Goal: Task Accomplishment & Management: Manage account settings

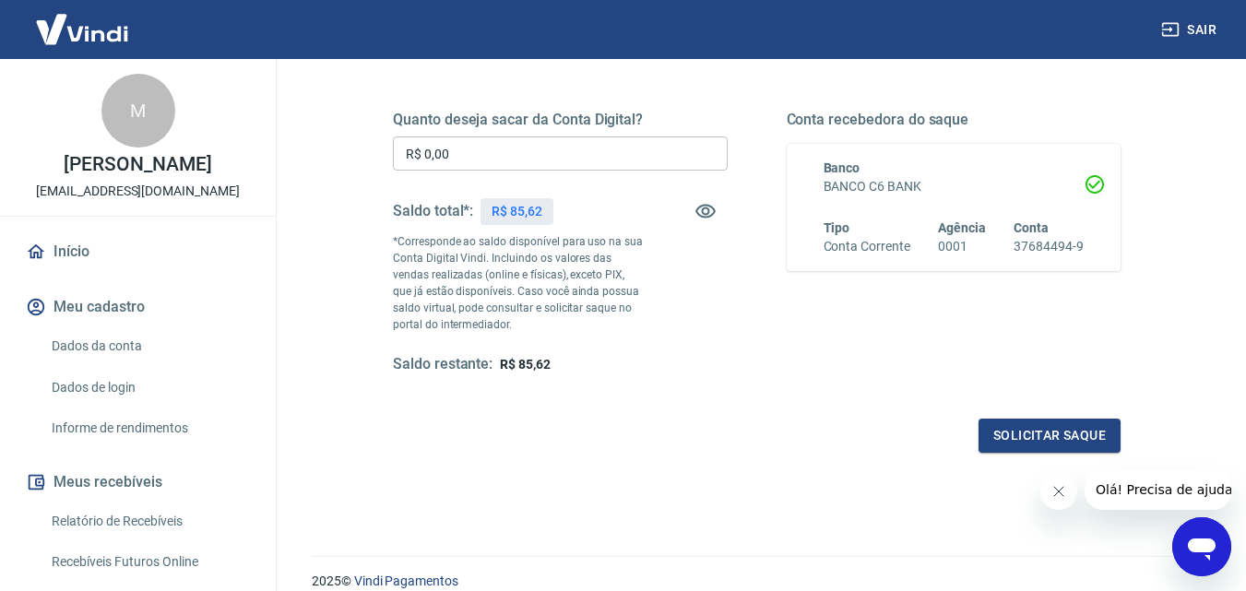
scroll to position [277, 0]
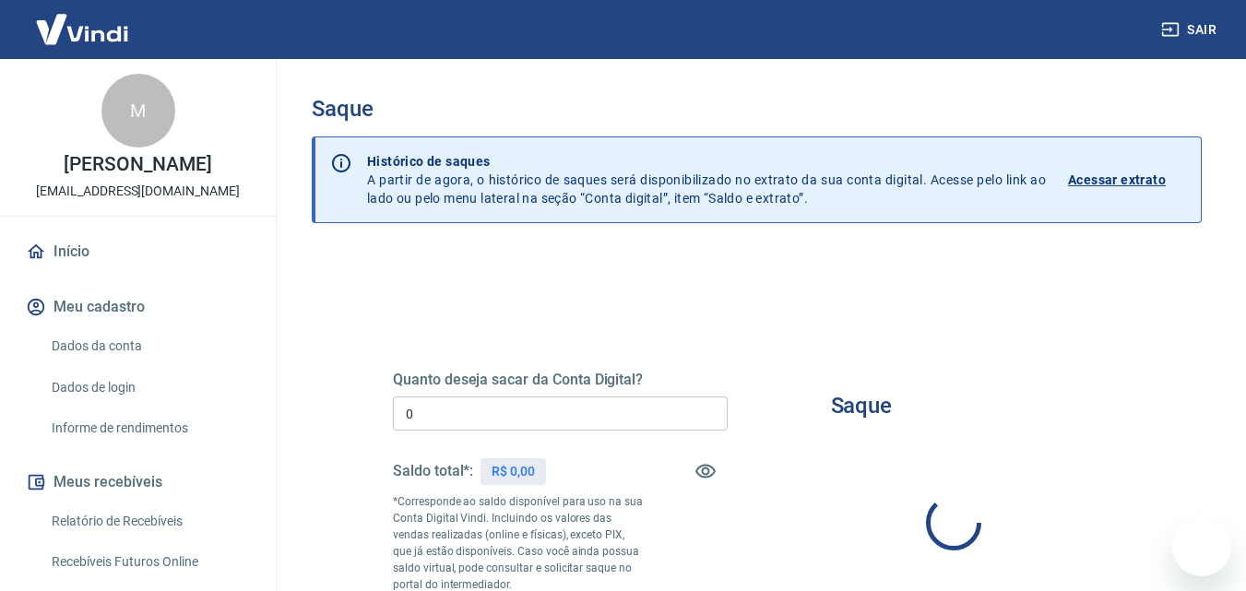
type input "R$ 0,00"
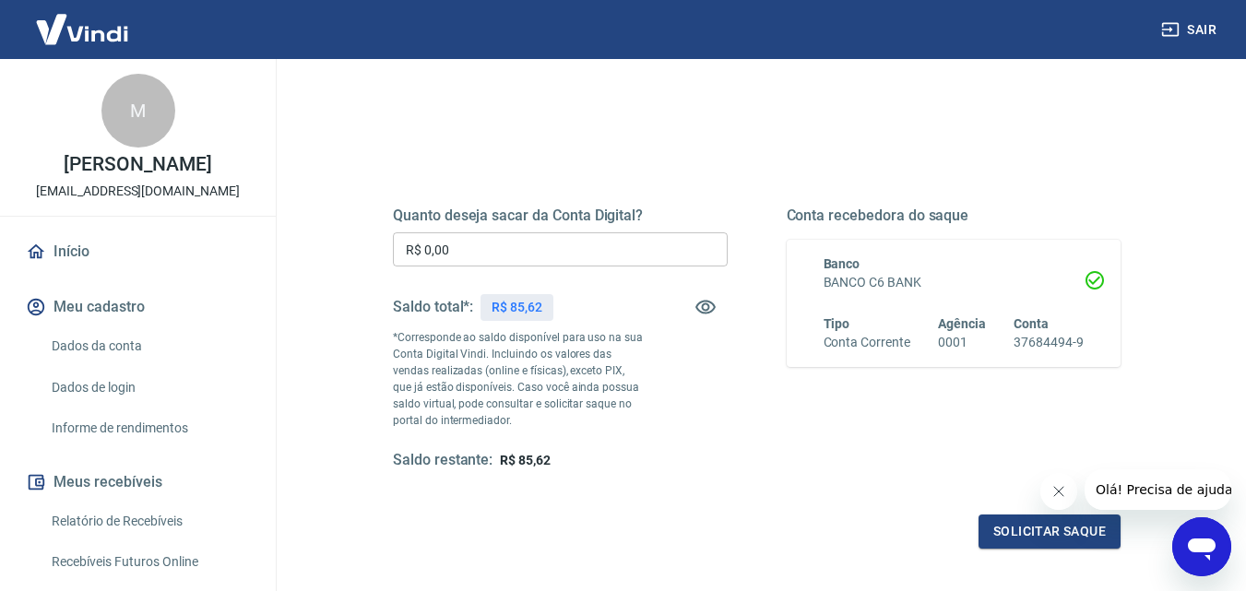
scroll to position [184, 0]
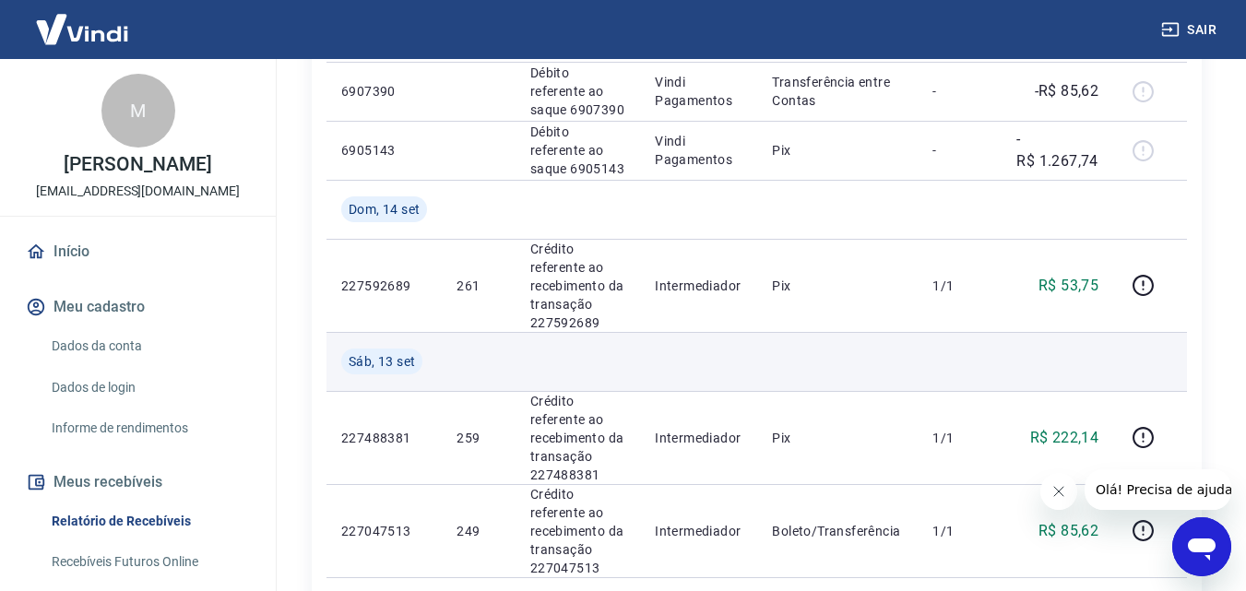
scroll to position [646, 0]
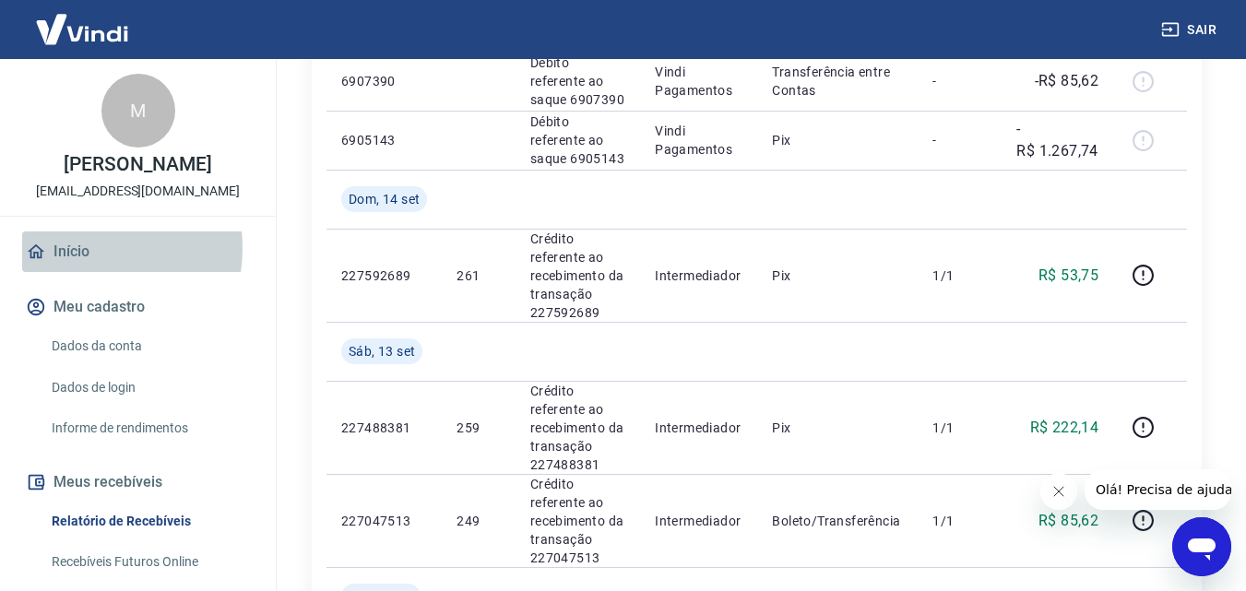
click at [77, 248] on link "Início" at bounding box center [138, 252] width 232 height 41
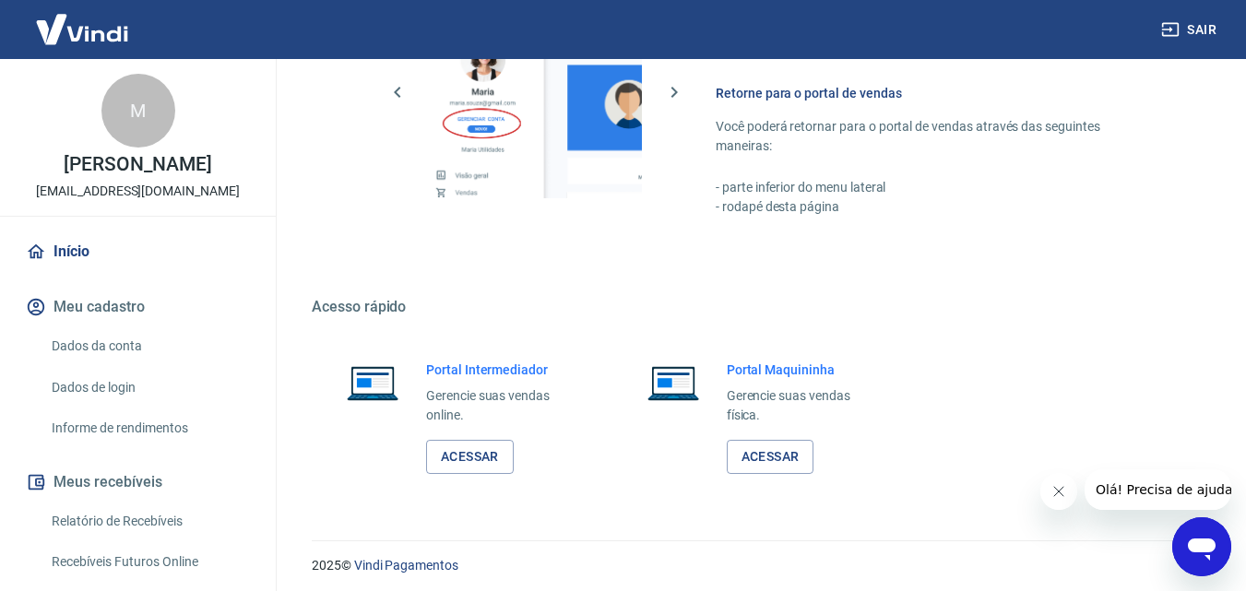
scroll to position [922, 0]
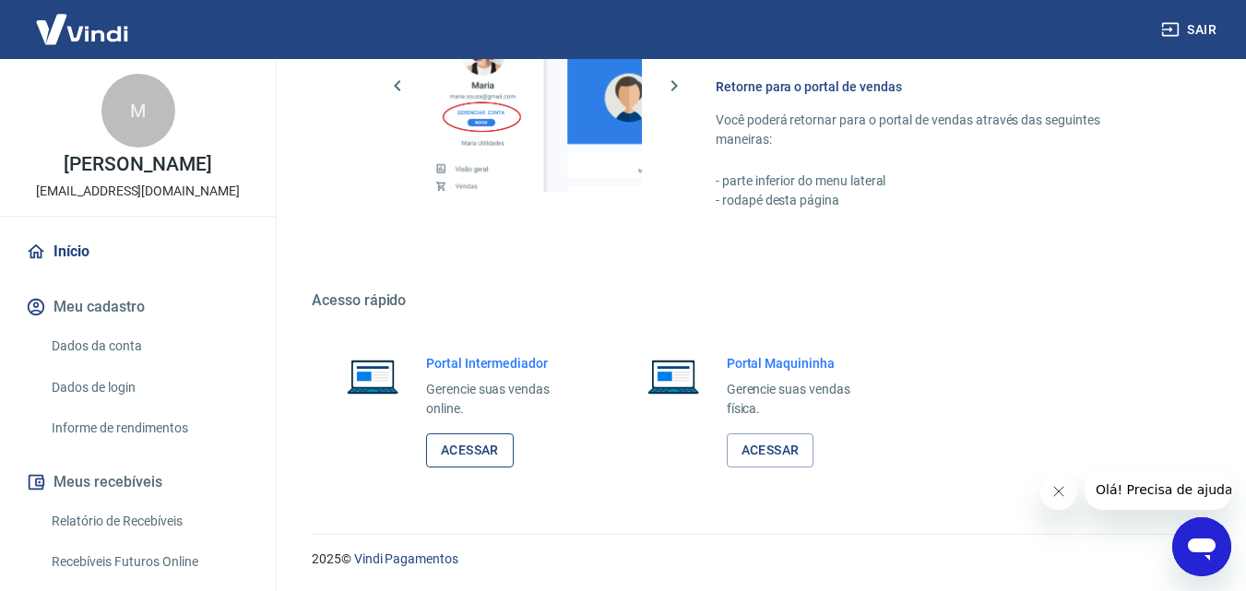
click at [476, 456] on link "Acessar" at bounding box center [470, 451] width 88 height 34
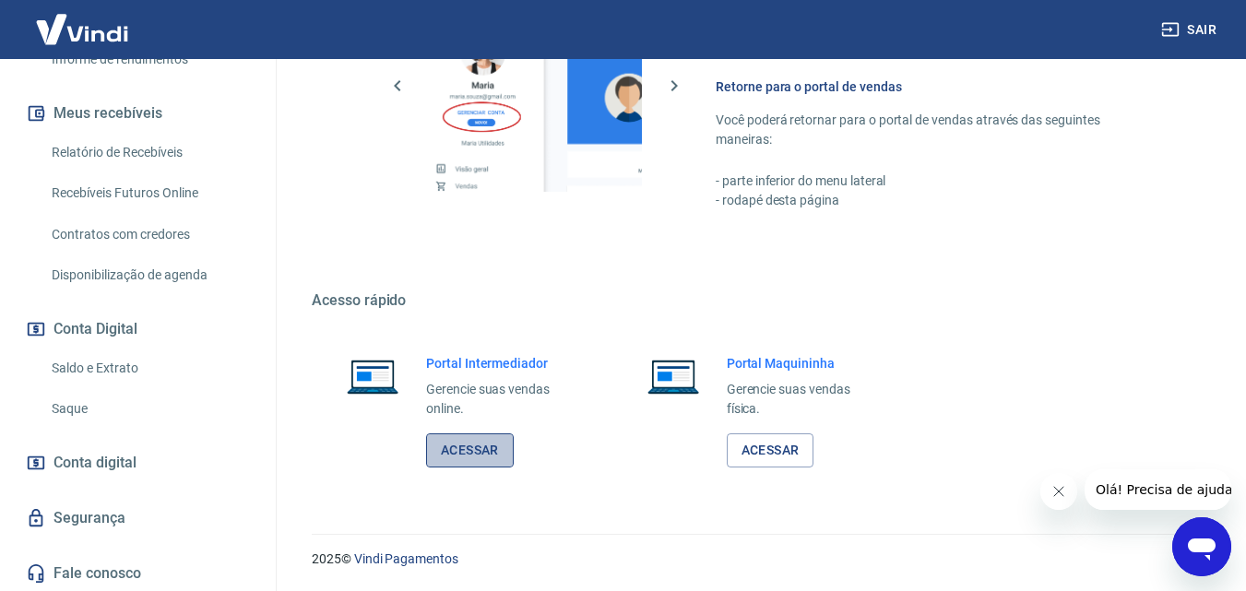
click at [446, 443] on link "Acessar" at bounding box center [470, 451] width 88 height 34
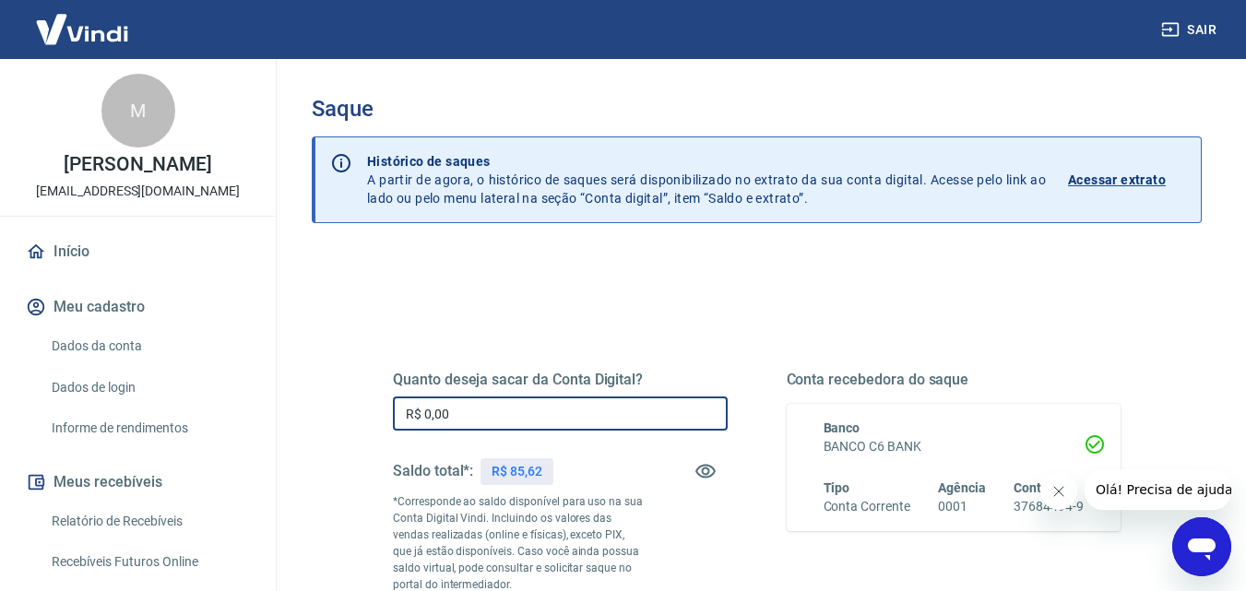
click at [546, 404] on input "R$ 0,00" at bounding box center [560, 414] width 335 height 34
click at [791, 566] on div "Conta recebedora do saque Banco BANCO C6 BANK Tipo Conta Corrente Agência 0001 …" at bounding box center [954, 503] width 335 height 264
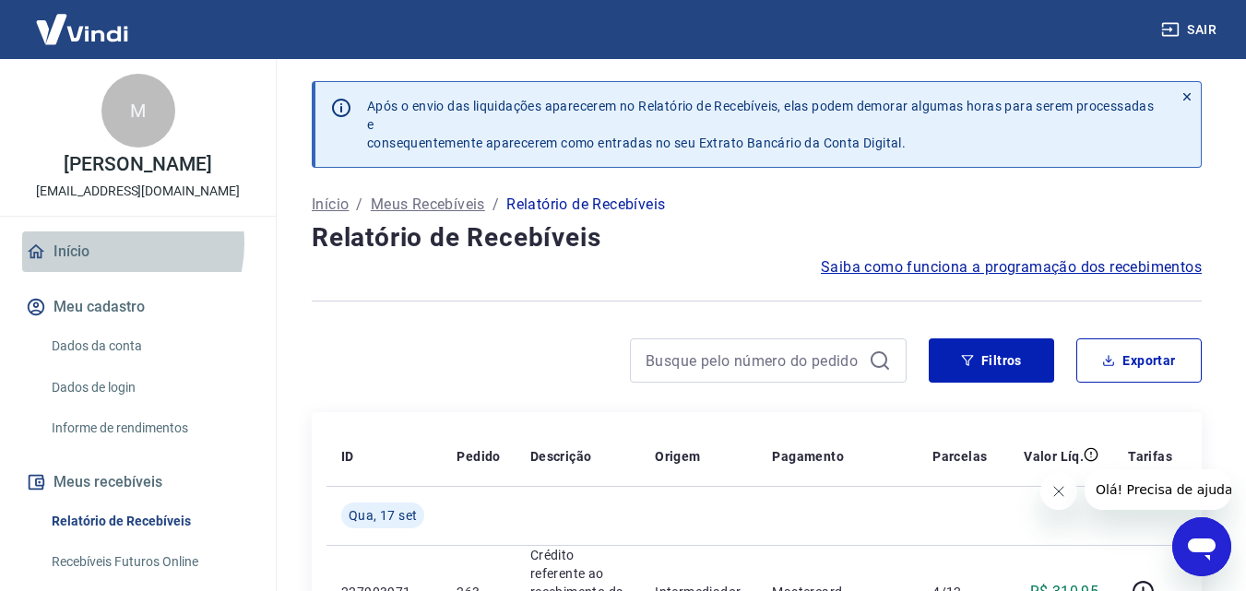
click at [109, 244] on link "Início" at bounding box center [138, 252] width 232 height 41
